Goal: Task Accomplishment & Management: Use online tool/utility

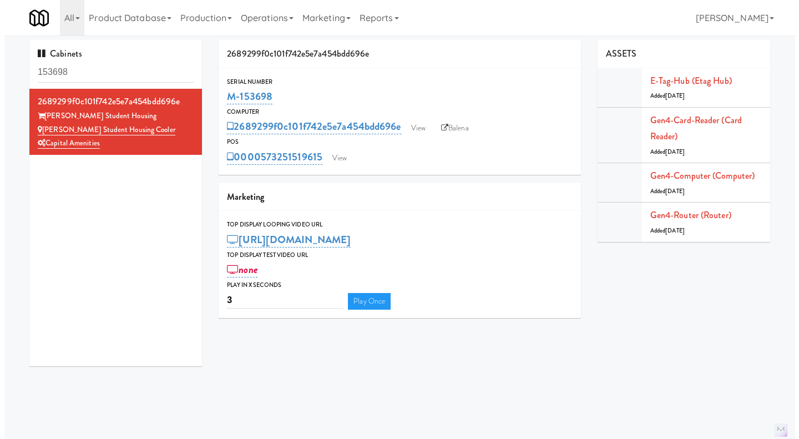
scroll to position [1, 0]
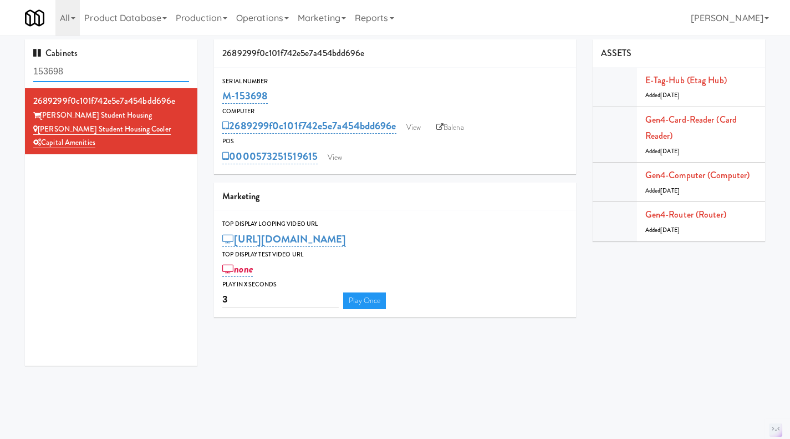
click at [90, 72] on input "153698" at bounding box center [111, 72] width 156 height 21
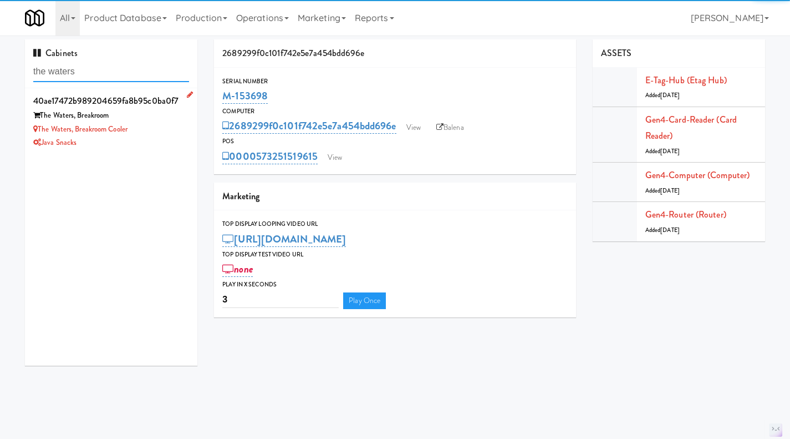
type input "the waters"
click at [166, 136] on div "Java Snacks" at bounding box center [111, 143] width 156 height 14
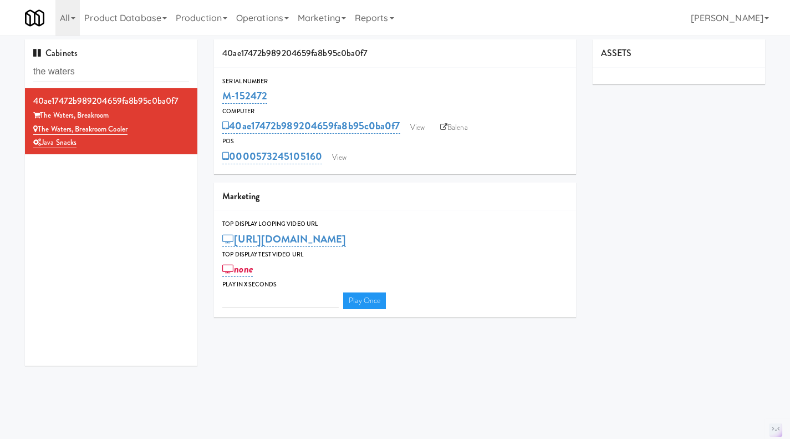
type input "3"
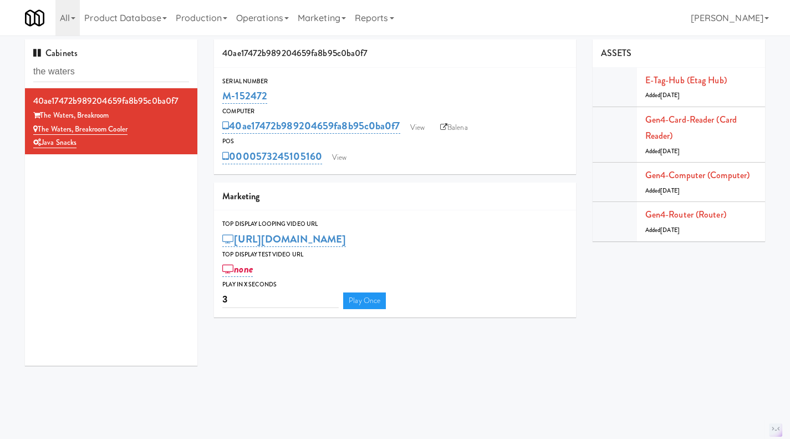
drag, startPoint x: 300, startPoint y: 93, endPoint x: 215, endPoint y: 97, distance: 85.0
click at [215, 97] on div "Serial Number M-152472" at bounding box center [395, 91] width 362 height 30
copy link "M-152472"
click at [339, 148] on div "0000573245105160 View" at bounding box center [395, 156] width 346 height 19
click at [344, 159] on link "View" at bounding box center [340, 157] width 26 height 17
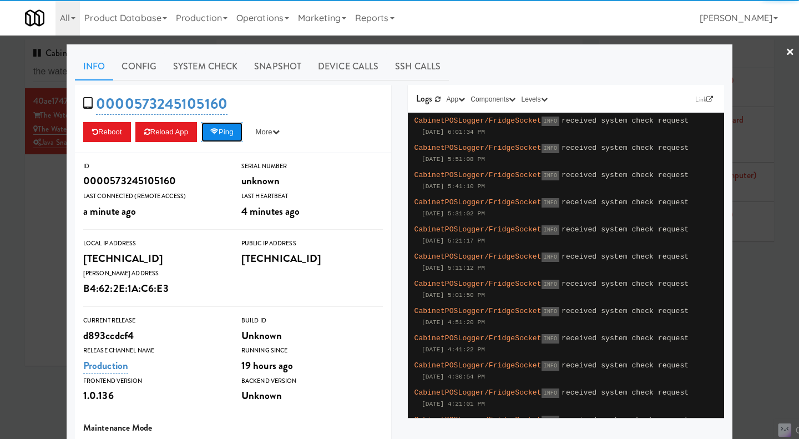
click at [218, 135] on icon at bounding box center [214, 131] width 8 height 7
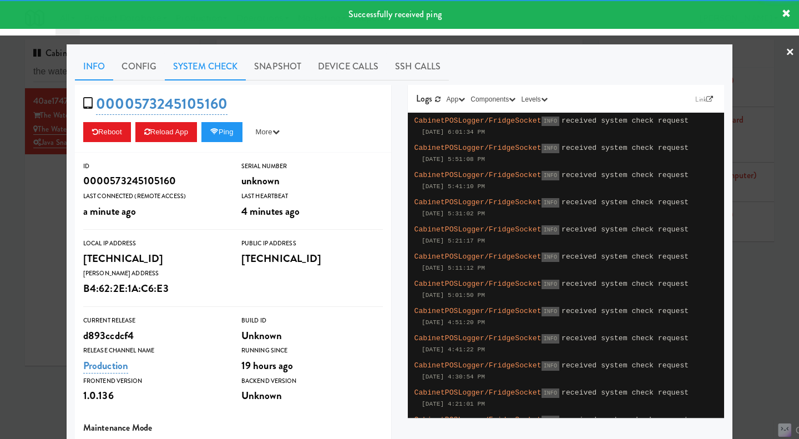
click at [186, 66] on link "System Check" at bounding box center [205, 67] width 81 height 28
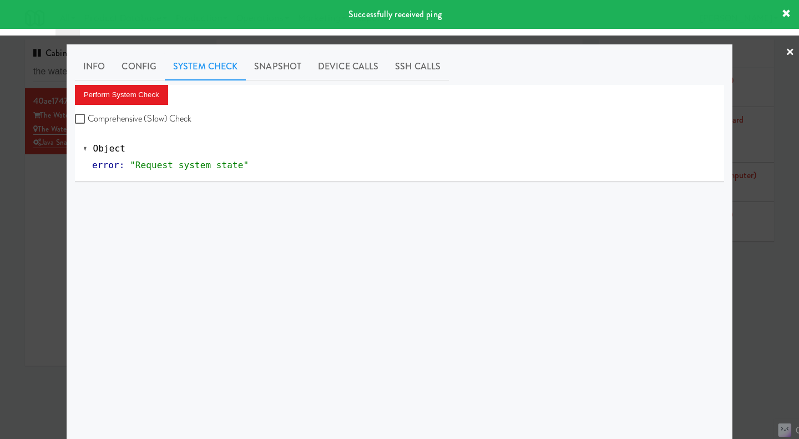
click at [160, 118] on label "Comprehensive (Slow) Check" at bounding box center [133, 118] width 117 height 17
click at [88, 118] on input "Comprehensive (Slow) Check" at bounding box center [81, 119] width 13 height 9
checkbox input "true"
click at [140, 96] on button "Perform System Check" at bounding box center [121, 95] width 93 height 20
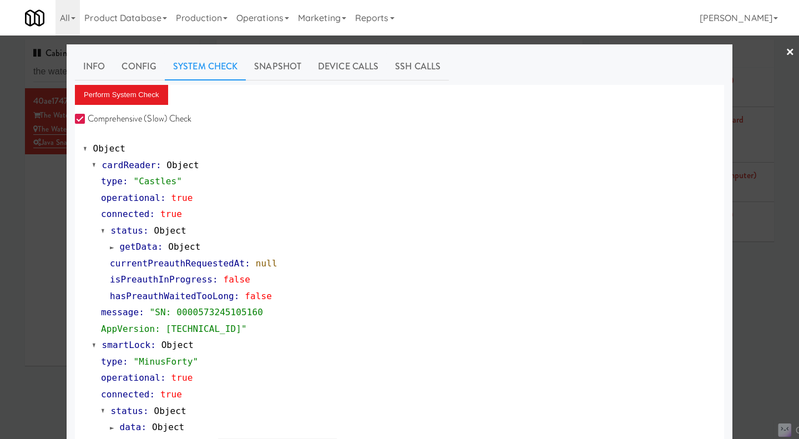
click at [40, 240] on div at bounding box center [399, 219] width 799 height 439
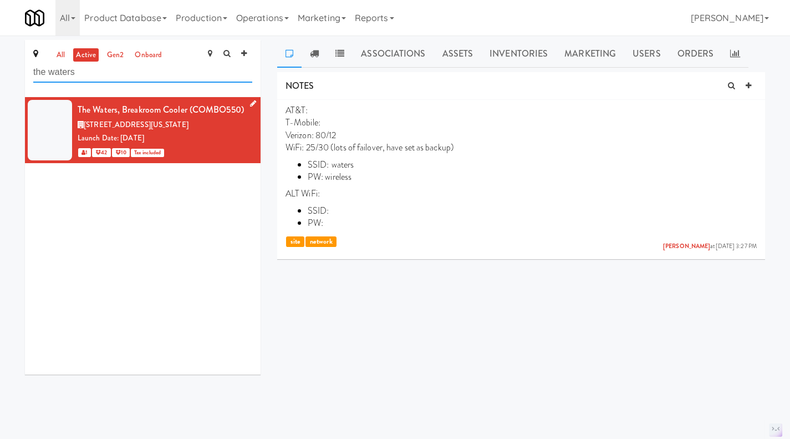
type input "the waters"
click at [205, 132] on div "[STREET_ADDRESS][US_STATE]" at bounding box center [165, 125] width 175 height 14
click at [758, 105] on icon at bounding box center [757, 106] width 8 height 9
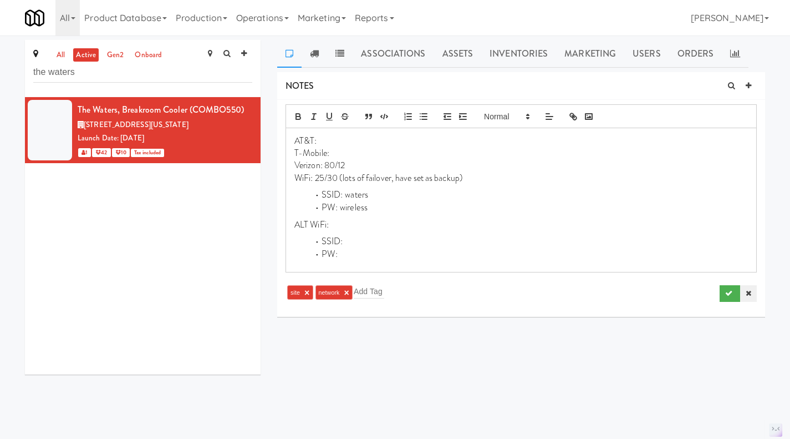
click at [749, 296] on icon at bounding box center [749, 293] width 6 height 7
